Goal: Information Seeking & Learning: Learn about a topic

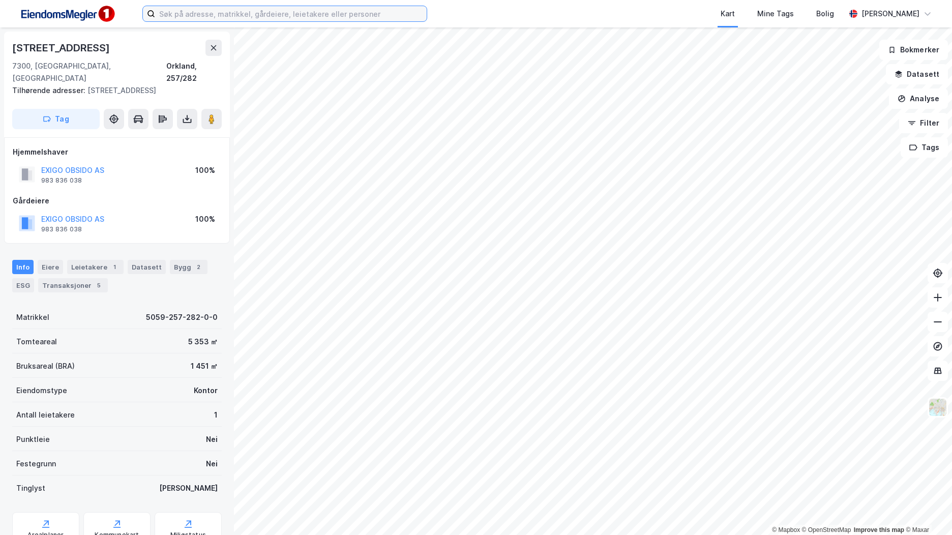
click at [329, 19] on input at bounding box center [291, 13] width 272 height 15
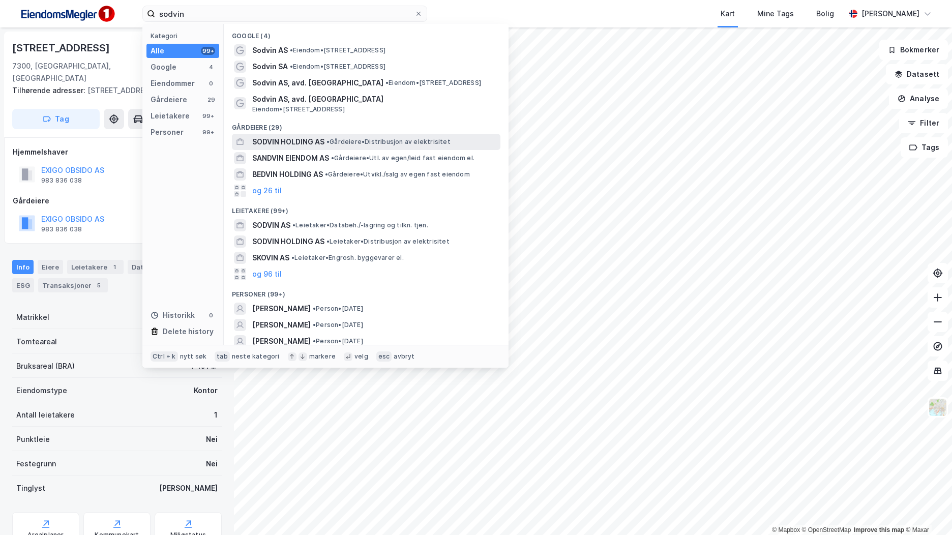
click at [361, 136] on div "SODVIN HOLDING AS • Gårdeiere • Distribusjon av elektrisitet" at bounding box center [375, 142] width 246 height 12
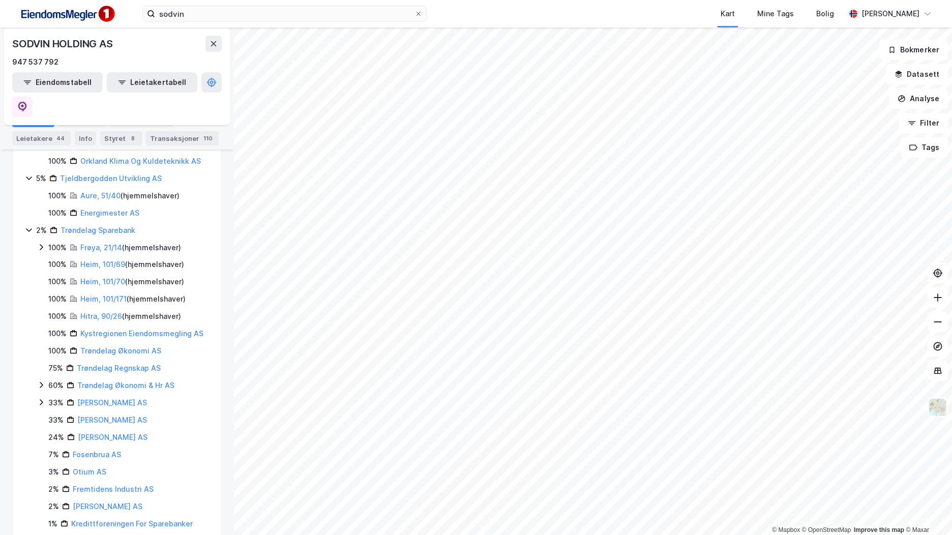
scroll to position [650, 0]
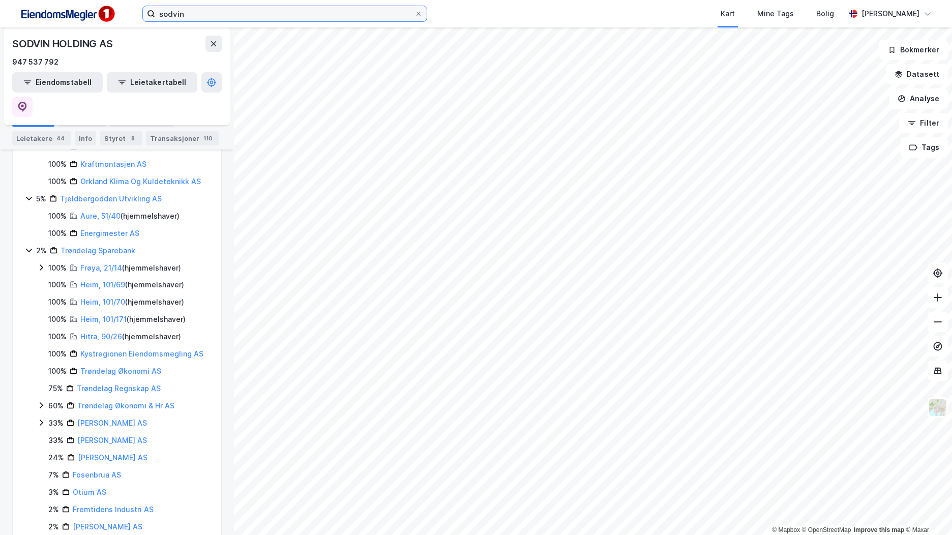
drag, startPoint x: 269, startPoint y: 17, endPoint x: 29, endPoint y: 8, distance: 239.7
click at [29, 8] on div "sodvin Kart Mine Tags Bolig Brage Aarthun" at bounding box center [476, 13] width 952 height 27
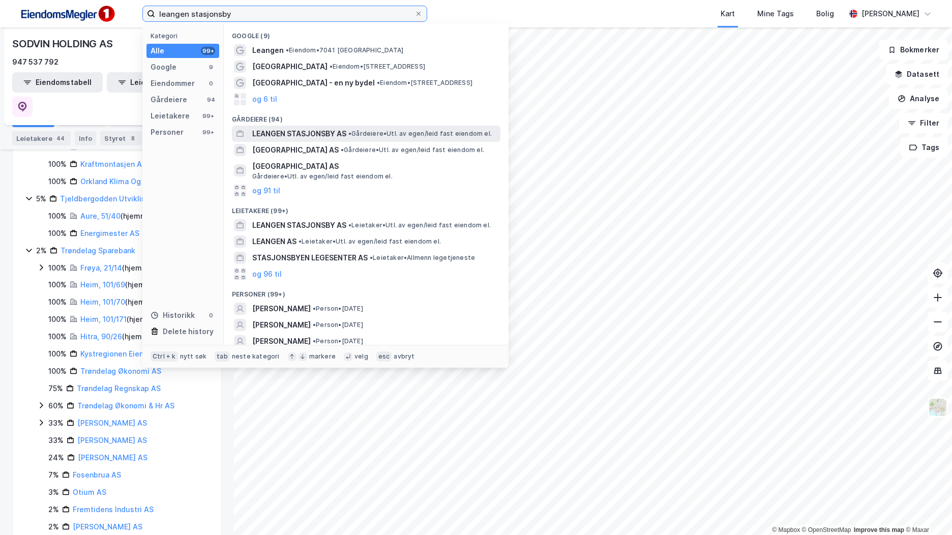
type input "leangen stasjonsby"
click at [313, 133] on span "LEANGEN STASJONSBY AS" at bounding box center [299, 134] width 94 height 12
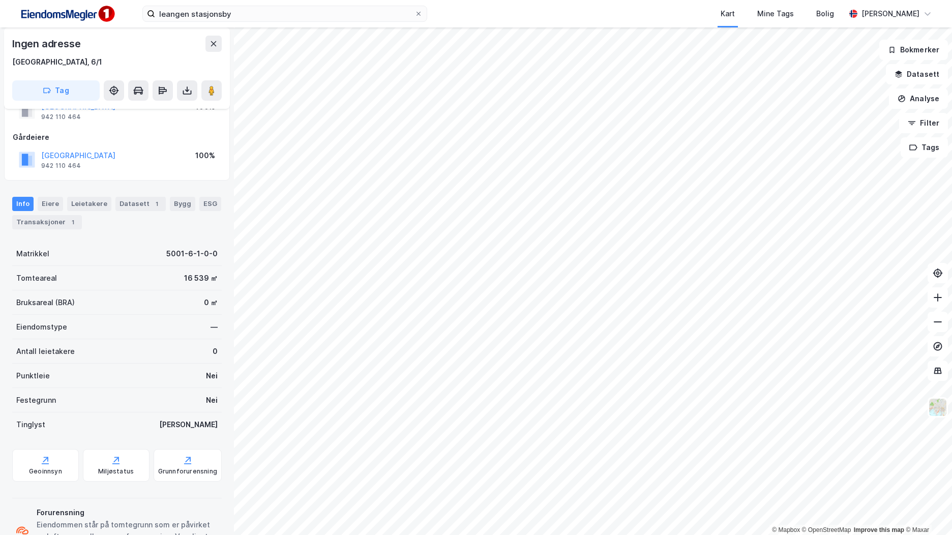
scroll to position [84, 0]
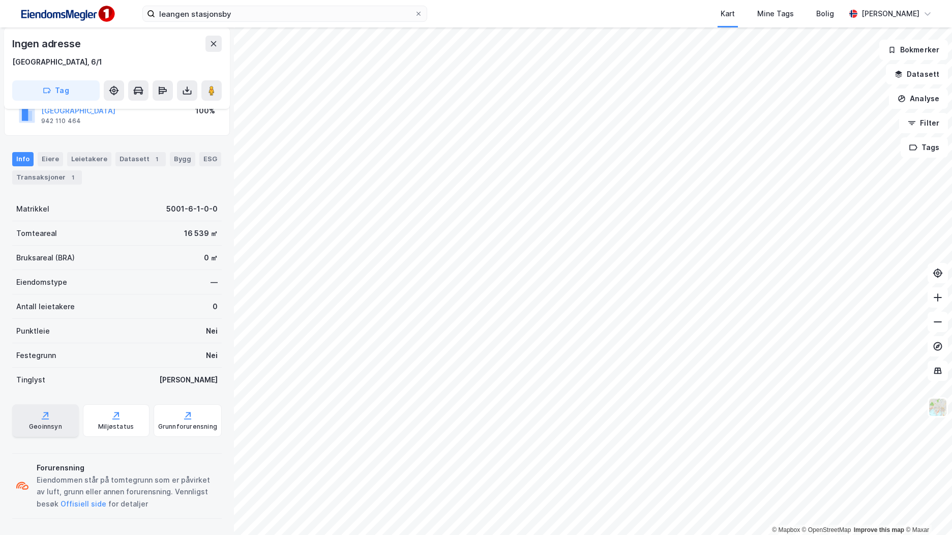
click at [53, 416] on div "Geoinnsyn" at bounding box center [45, 420] width 67 height 33
click at [47, 183] on div "Transaksjoner 1" at bounding box center [47, 177] width 70 height 14
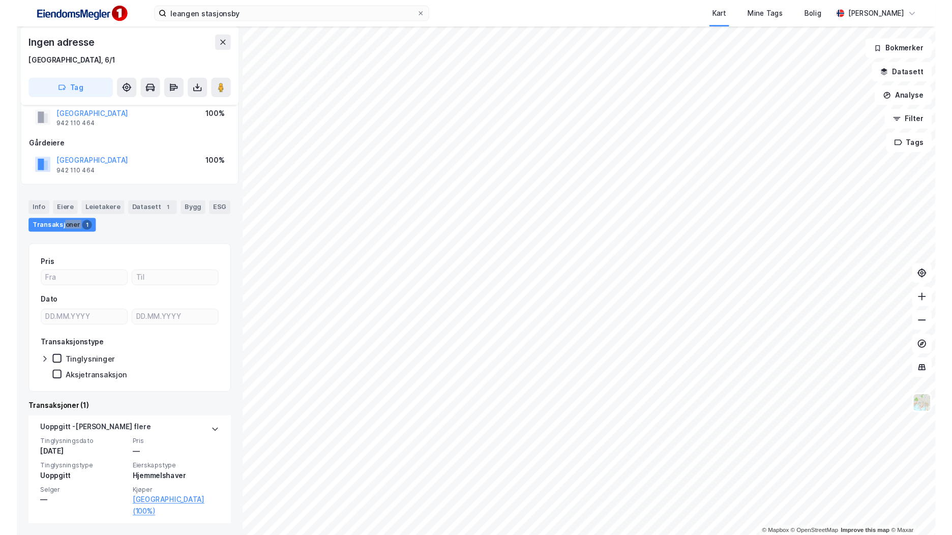
scroll to position [27, 0]
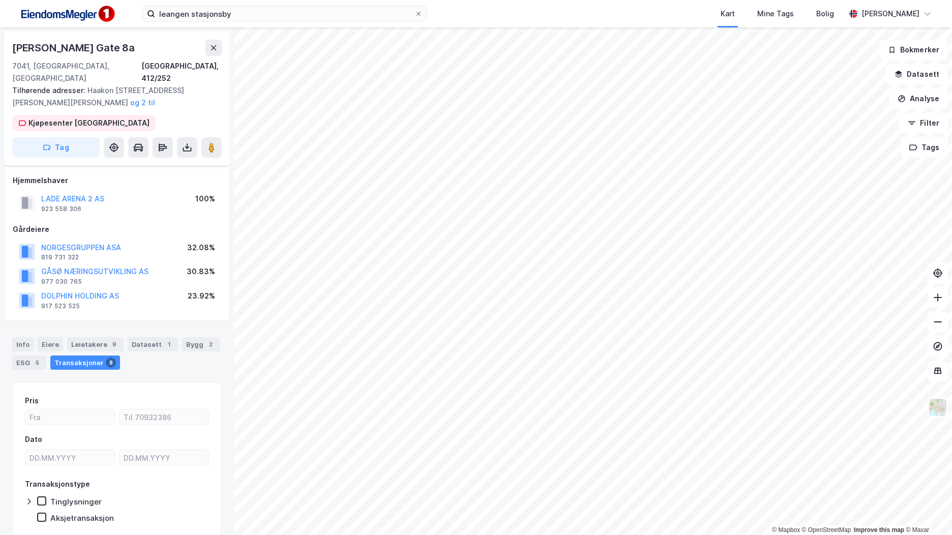
scroll to position [25, 0]
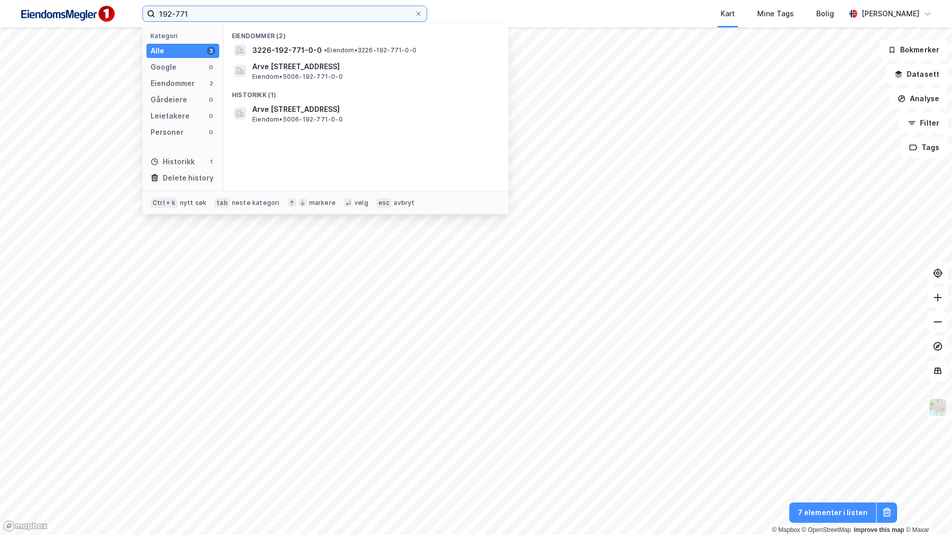
drag, startPoint x: 220, startPoint y: 13, endPoint x: 56, endPoint y: 10, distance: 163.8
click at [56, 10] on div "192-771 Kategori Alle 3 Google 0 Eiendommer 2 Gårdeiere 0 Leietakere 0 Personer…" at bounding box center [476, 13] width 952 height 27
paste input "Arve Skjeflos veg 4"
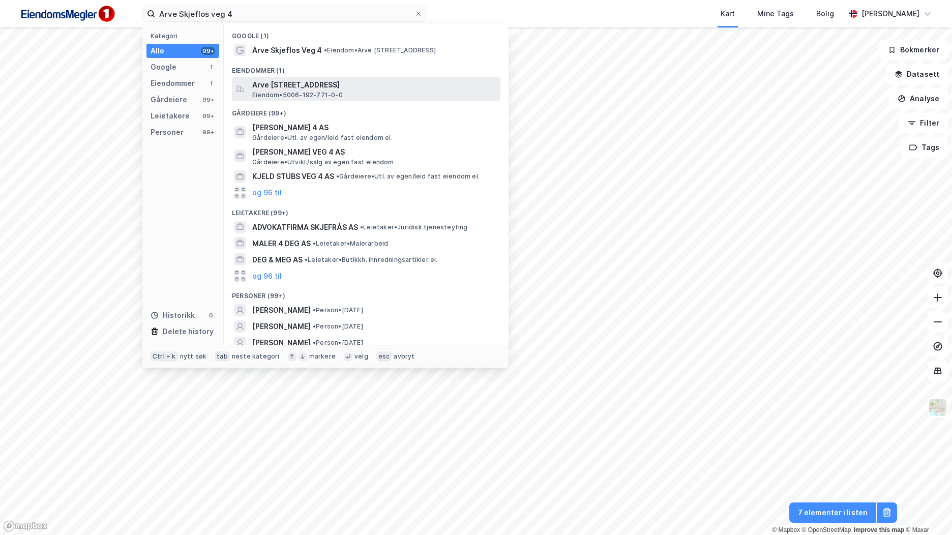
click at [323, 85] on span "Arve [STREET_ADDRESS]" at bounding box center [374, 85] width 244 height 12
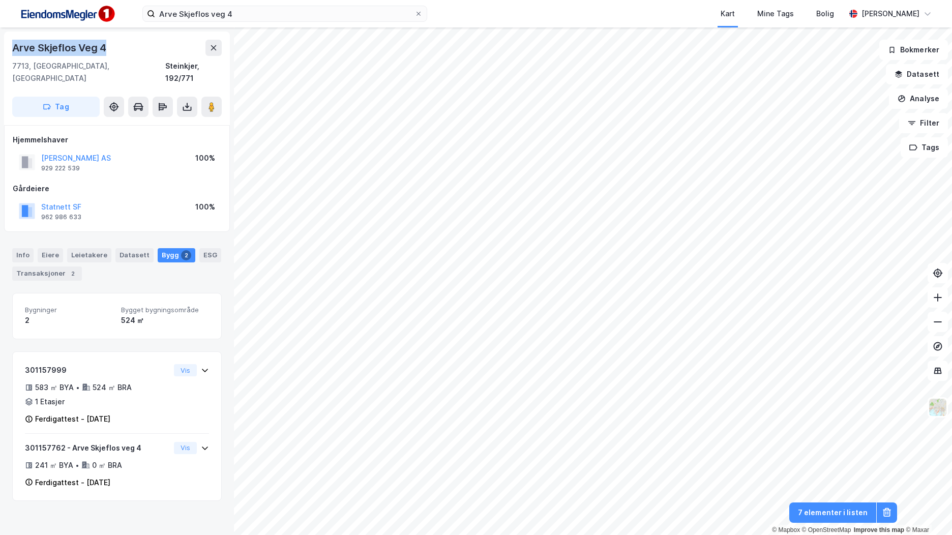
drag, startPoint x: 122, startPoint y: 45, endPoint x: 6, endPoint y: 44, distance: 115.9
click at [6, 44] on div "Arve [STREET_ADDRESS]" at bounding box center [117, 79] width 226 height 94
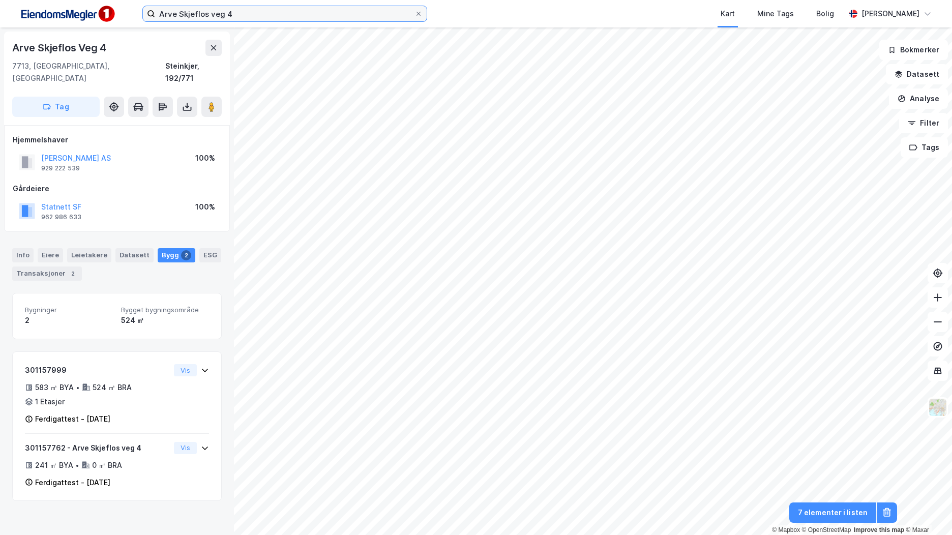
drag, startPoint x: 220, startPoint y: 13, endPoint x: 147, endPoint y: 13, distance: 72.2
click at [146, 13] on label "Arve Skjeflos veg 4" at bounding box center [284, 14] width 285 height 16
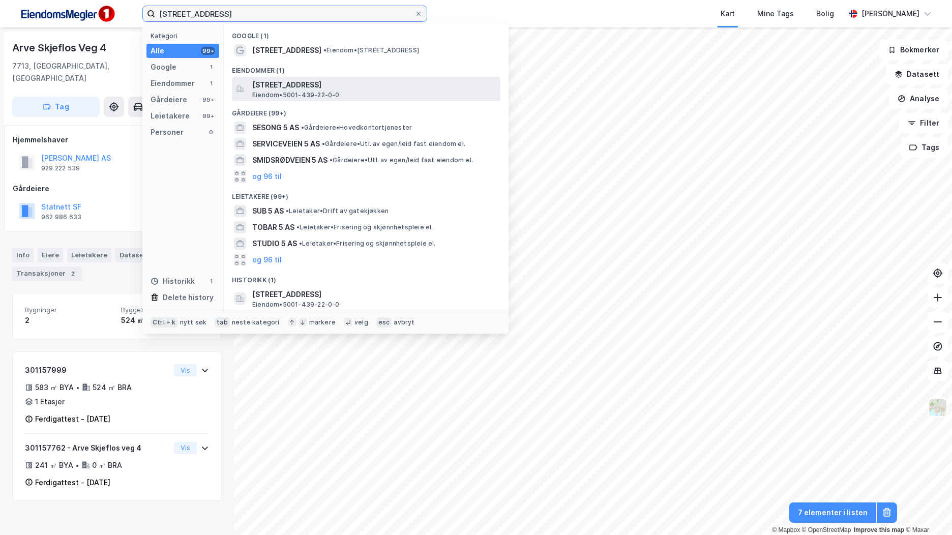
type input "[STREET_ADDRESS]"
click at [445, 95] on div "[STREET_ADDRESS] Eiendom • 5001-439-22-0-0" at bounding box center [375, 89] width 246 height 20
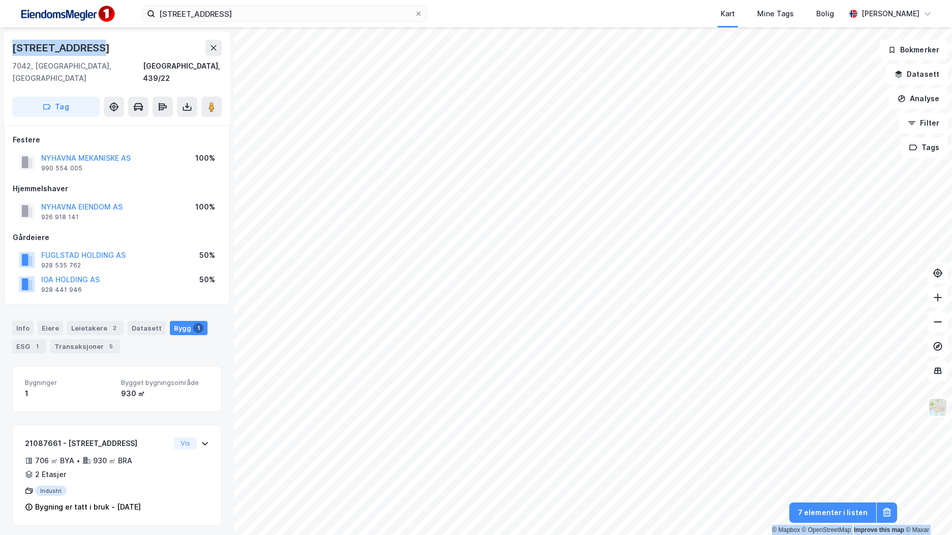
drag, startPoint x: 120, startPoint y: 47, endPoint x: -2, endPoint y: 43, distance: 121.6
click at [0, 43] on html "[STREET_ADDRESS] Kart Mine Tags Bolig [PERSON_NAME] © Mapbox © OpenStreetMap Im…" at bounding box center [476, 267] width 952 height 535
copy div "© Mapbox © OpenStreetMap Improve this map © Maxar [STREET_ADDRESS]"
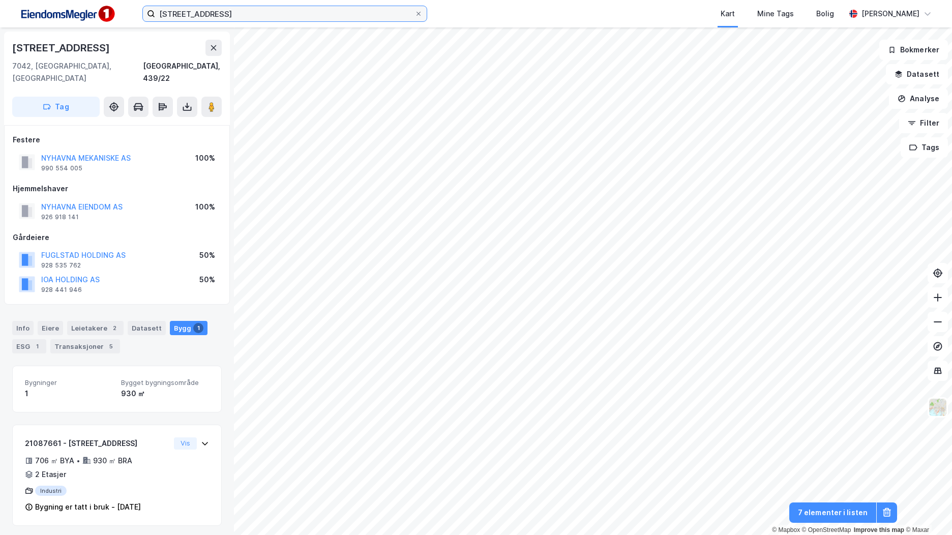
drag, startPoint x: 161, startPoint y: 12, endPoint x: 126, endPoint y: 16, distance: 35.8
click at [155, 13] on label "[STREET_ADDRESS]" at bounding box center [284, 14] width 285 height 16
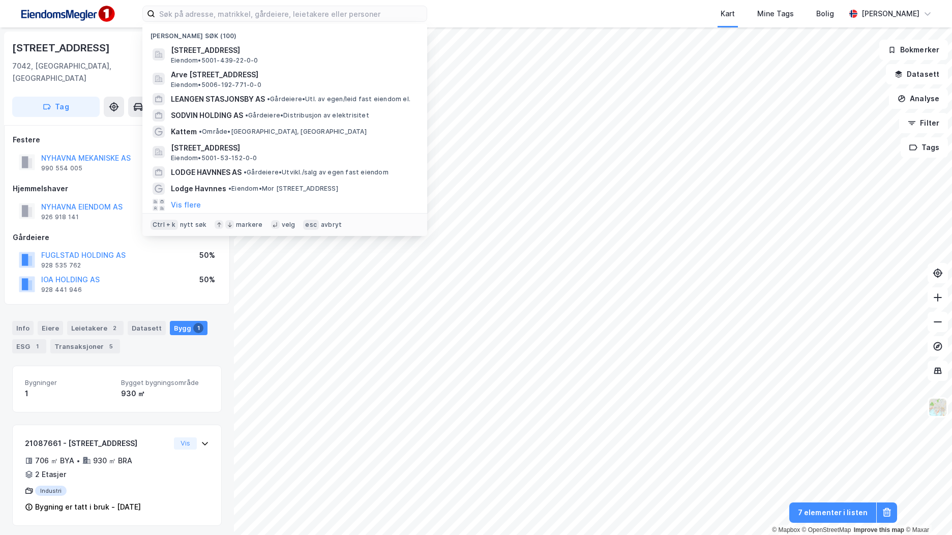
click at [65, 7] on img at bounding box center [67, 14] width 102 height 23
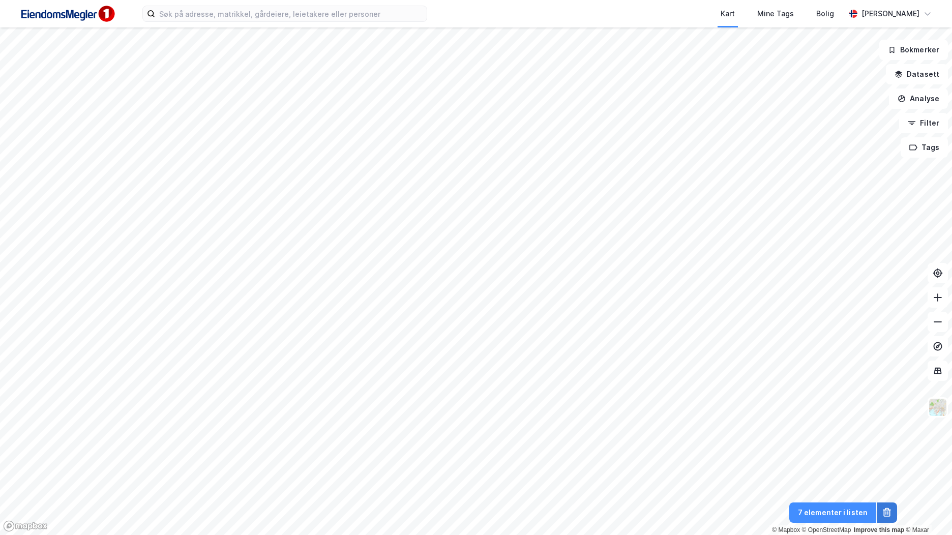
click at [887, 512] on icon at bounding box center [887, 512] width 10 height 10
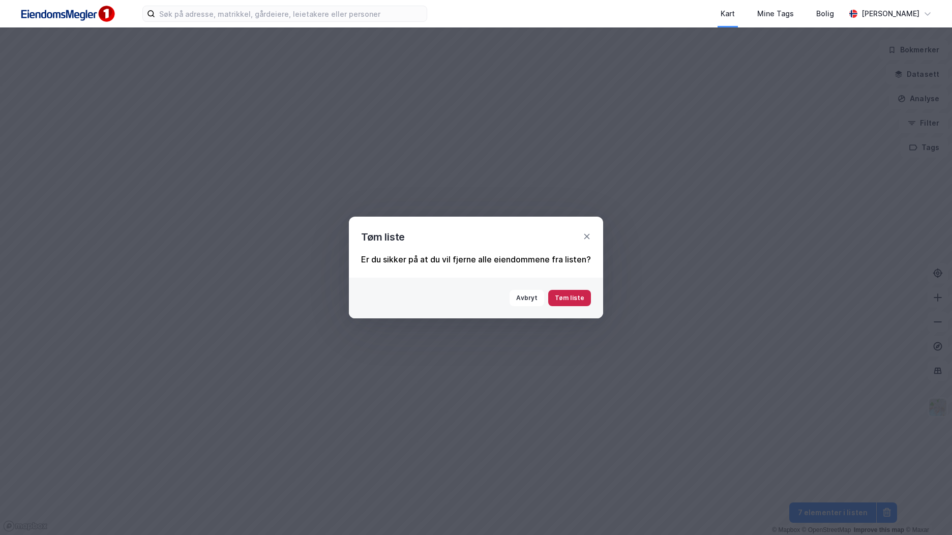
click at [573, 296] on button "Tøm liste" at bounding box center [569, 298] width 43 height 16
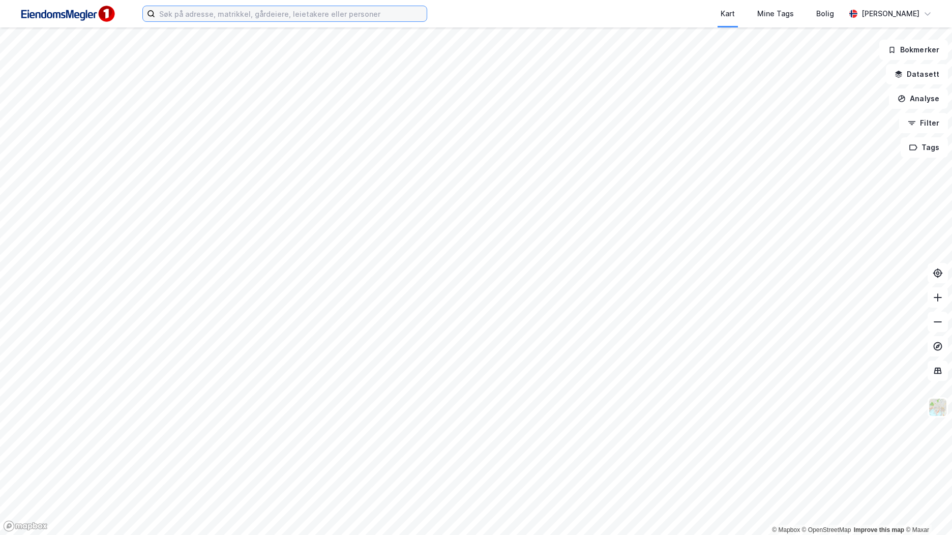
click at [234, 18] on input at bounding box center [291, 13] width 272 height 15
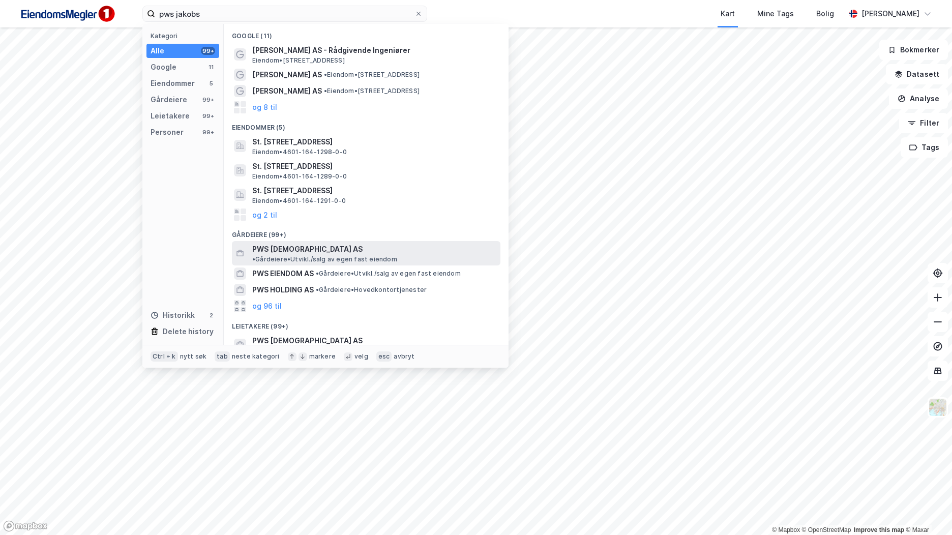
click at [255, 255] on span "•" at bounding box center [253, 259] width 3 height 8
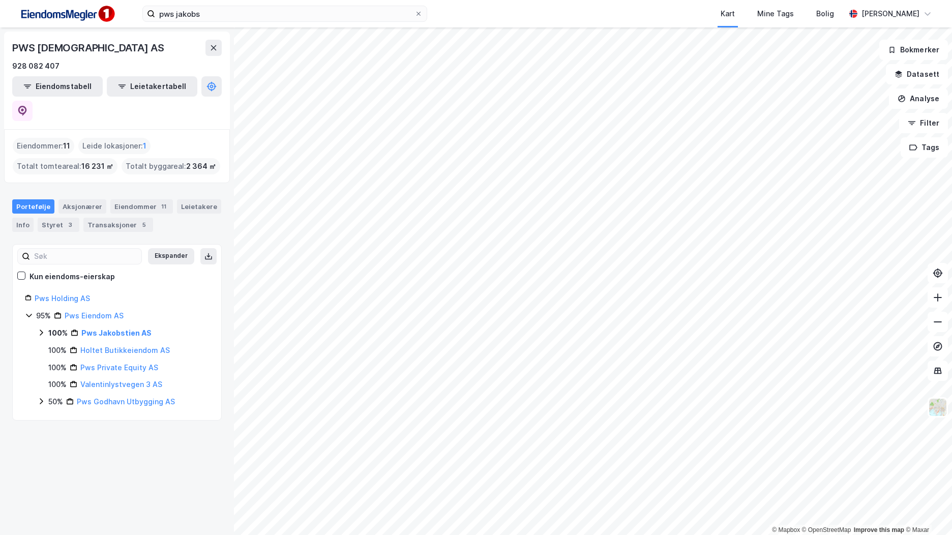
click at [45, 329] on icon at bounding box center [41, 333] width 8 height 8
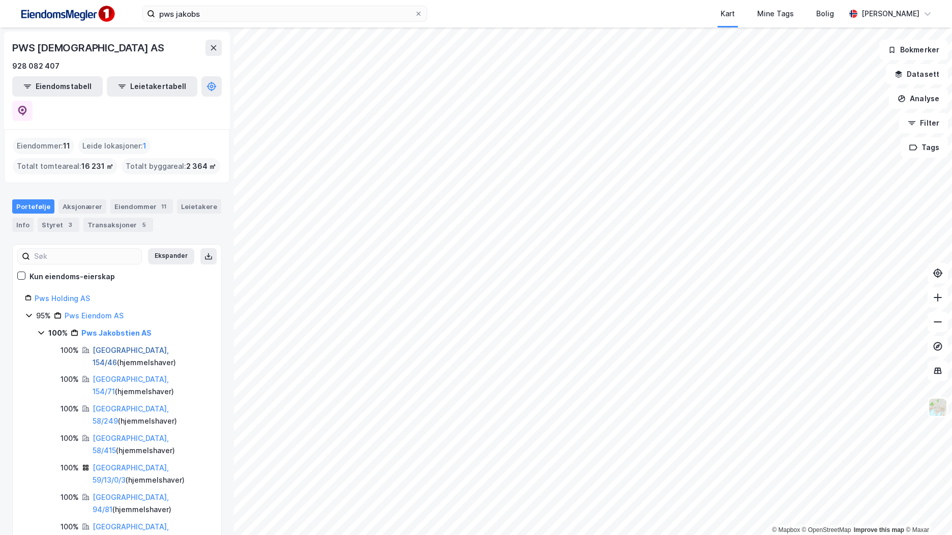
click at [122, 346] on link "[GEOGRAPHIC_DATA], 154/46" at bounding box center [131, 356] width 76 height 21
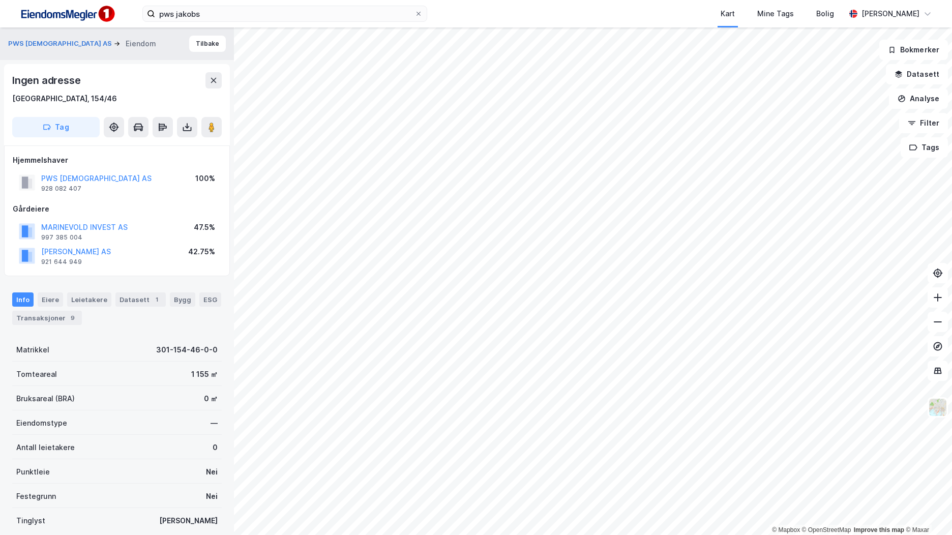
scroll to position [1, 0]
click at [0, 0] on button "PWS [DEMOGRAPHIC_DATA] AS" at bounding box center [0, 0] width 0 height 0
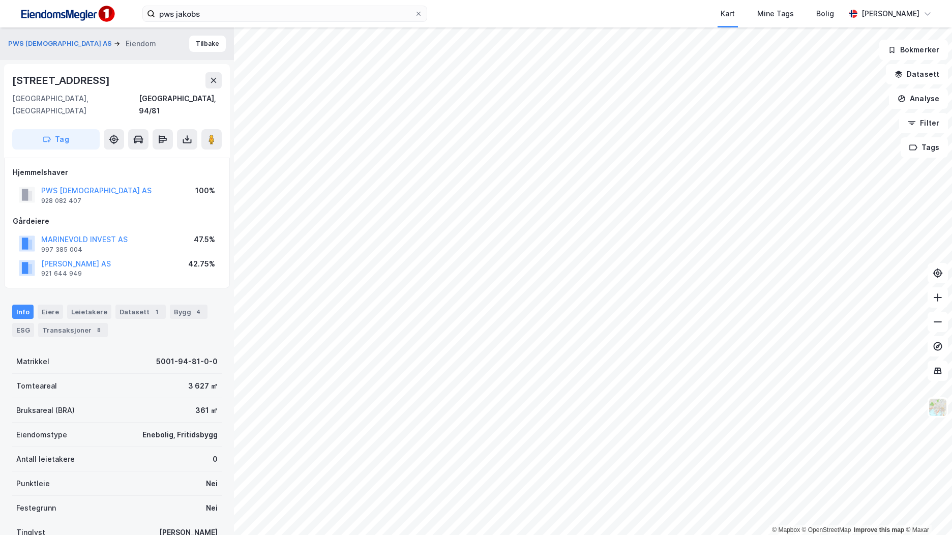
scroll to position [1, 0]
drag, startPoint x: 93, startPoint y: 79, endPoint x: 1, endPoint y: 79, distance: 92.0
click at [1, 79] on div "PWS JAKOBSTIEN AS Eiendom Tilbake Gamle [STREET_ADDRESS], 94/81 Tag Hjemmelshav…" at bounding box center [117, 280] width 234 height 507
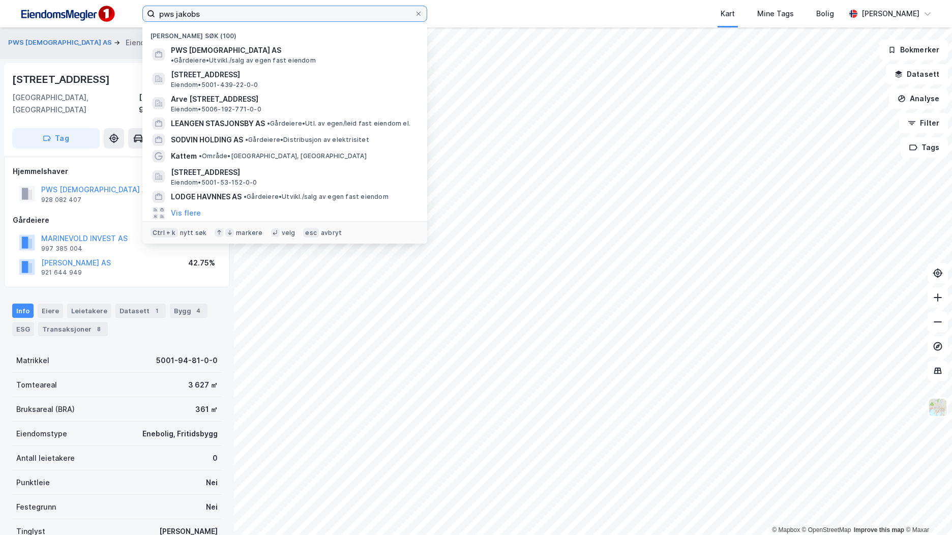
drag, startPoint x: 188, startPoint y: 9, endPoint x: 125, endPoint y: 3, distance: 63.3
click at [125, 3] on div "pws [PERSON_NAME] søk (100) PWS [DEMOGRAPHIC_DATA] AS • Gårdeiere • [GEOGRAPHIC…" at bounding box center [476, 13] width 952 height 27
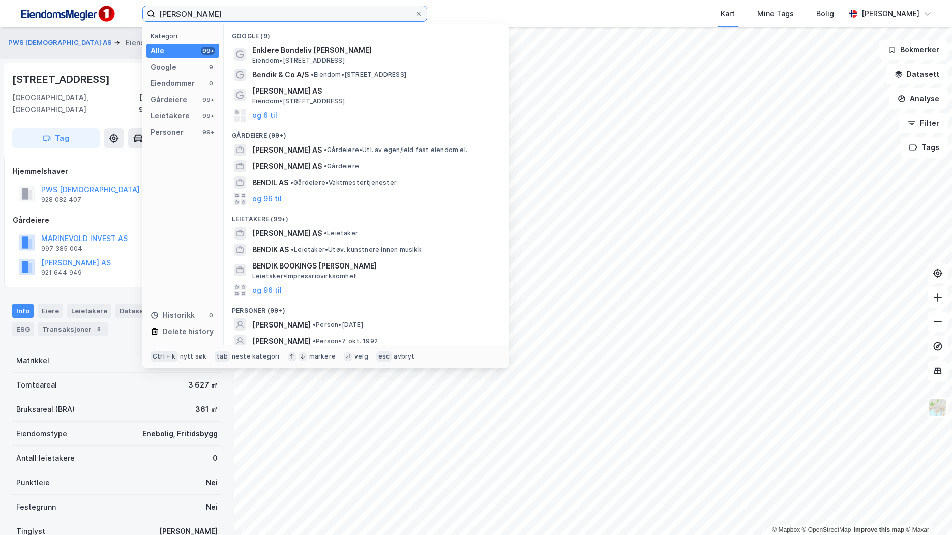
click at [255, 13] on input "[PERSON_NAME]" at bounding box center [284, 13] width 259 height 15
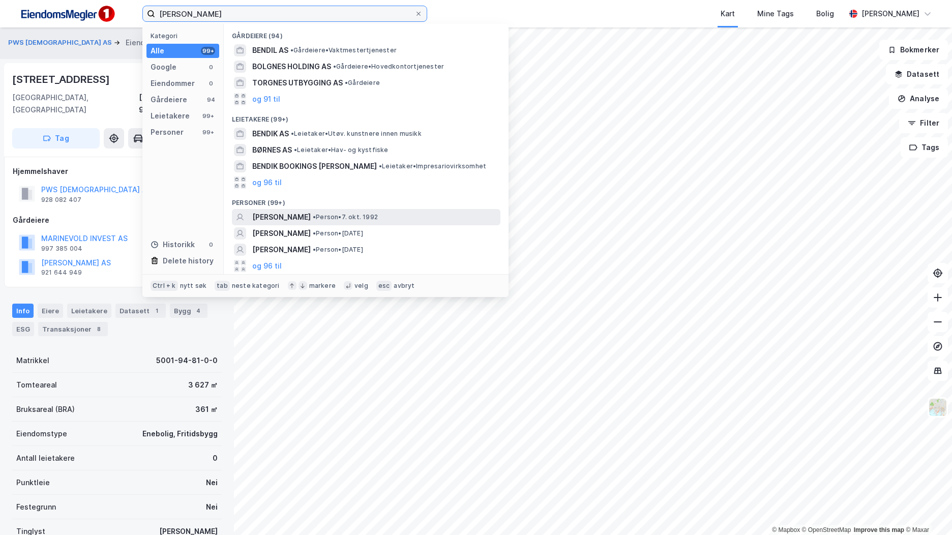
type input "[PERSON_NAME]"
click at [298, 215] on span "[PERSON_NAME]" at bounding box center [281, 217] width 58 height 12
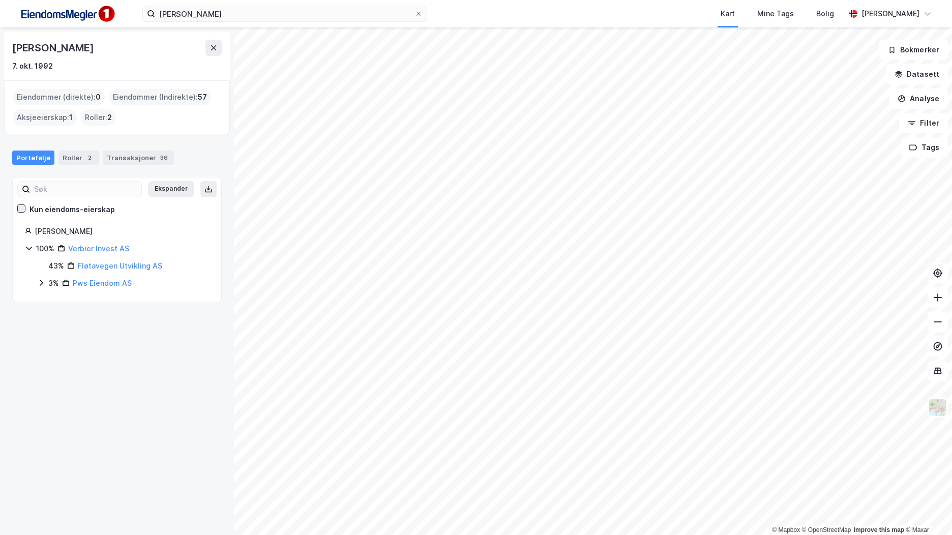
click at [23, 210] on icon at bounding box center [21, 208] width 7 height 7
click at [42, 282] on icon at bounding box center [41, 283] width 3 height 6
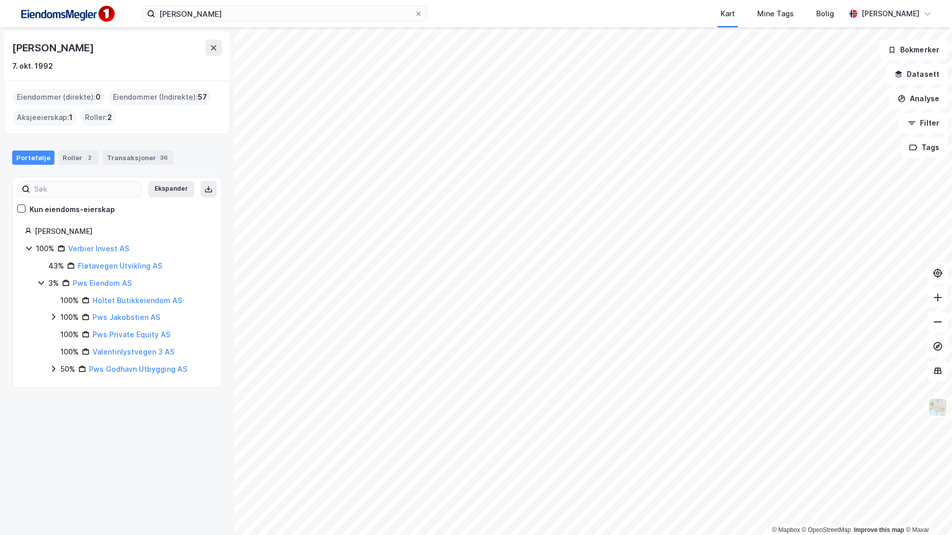
drag, startPoint x: 79, startPoint y: 6, endPoint x: 91, endPoint y: 11, distance: 13.0
click at [78, 6] on img at bounding box center [67, 14] width 102 height 23
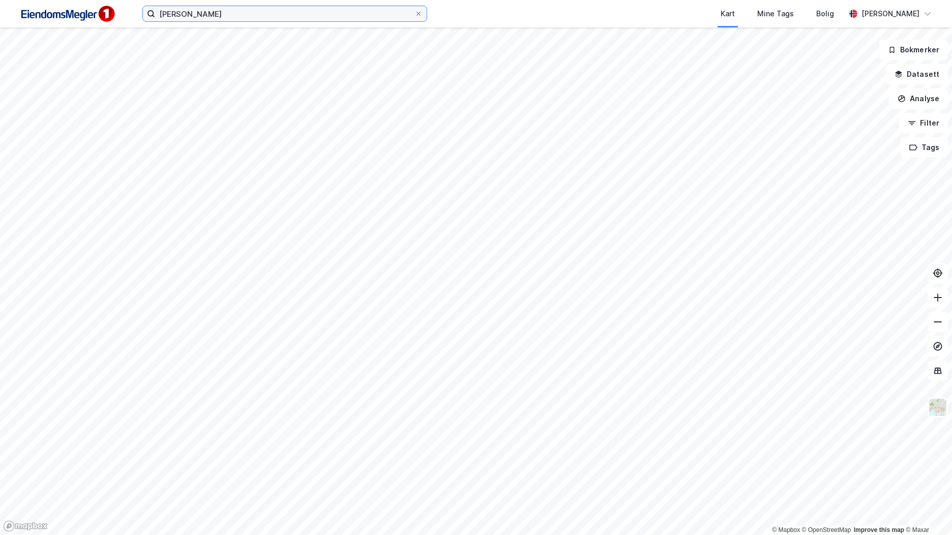
drag, startPoint x: 285, startPoint y: 14, endPoint x: 17, endPoint y: -20, distance: 270.6
click at [17, 0] on html "[PERSON_NAME] Kart Mine Tags Bolig [PERSON_NAME] © Mapbox © OpenStreetMap Impro…" at bounding box center [476, 267] width 952 height 535
